Goal: Contribute content: Add original content to the website for others to see

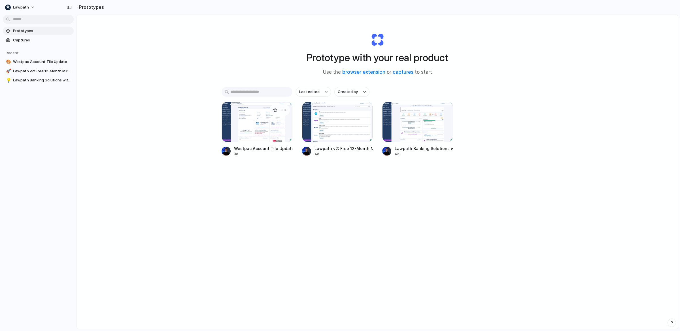
click at [272, 116] on div at bounding box center [256, 122] width 71 height 40
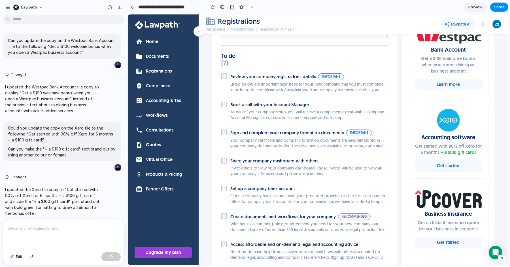
scroll to position [278, 0]
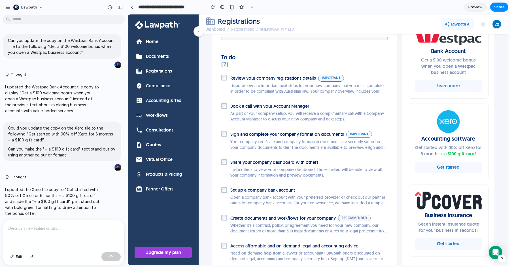
click at [95, 8] on div "Lawpath" at bounding box center [63, 7] width 127 height 14
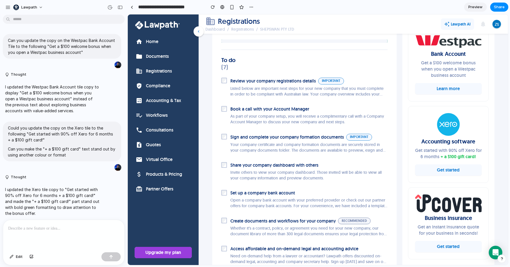
scroll to position [275, 0]
click at [49, 229] on p at bounding box center [63, 228] width 111 height 7
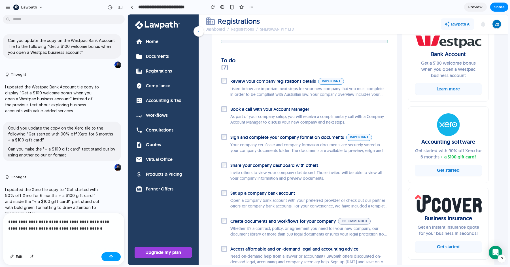
click at [108, 257] on button "button" at bounding box center [110, 256] width 19 height 9
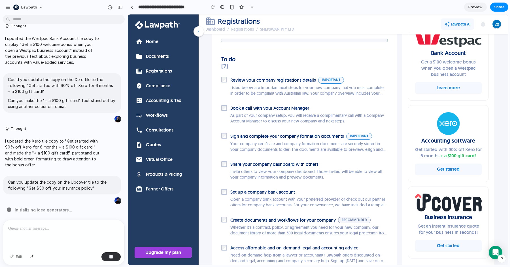
scroll to position [276, 0]
